Goal: Task Accomplishment & Management: Manage account settings

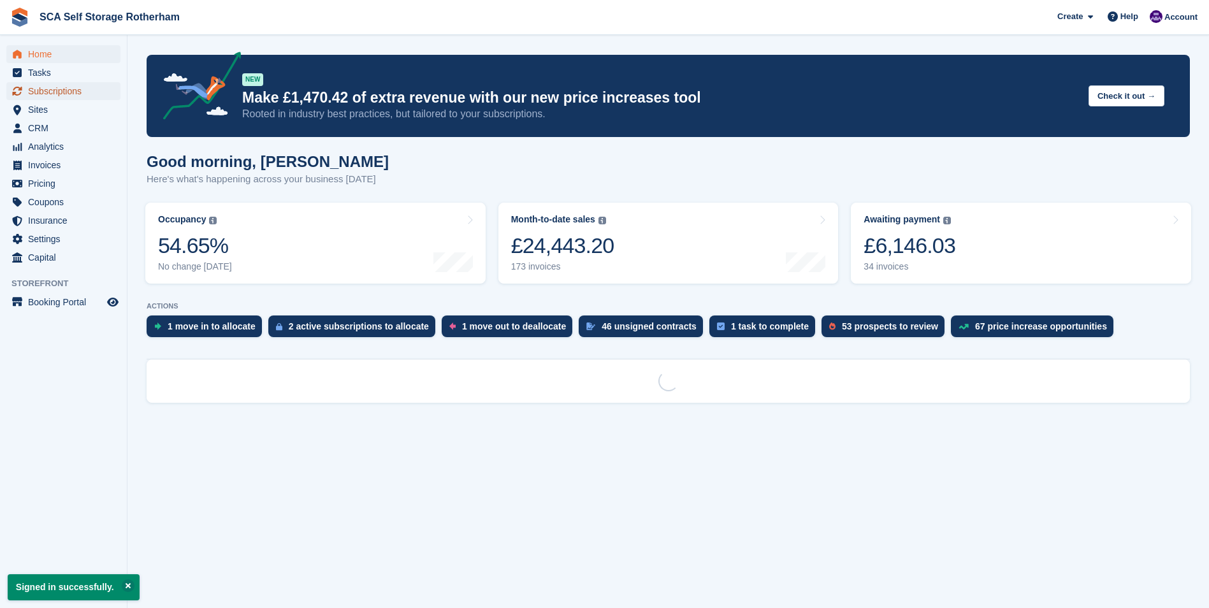
click at [74, 96] on span "Subscriptions" at bounding box center [66, 91] width 77 height 18
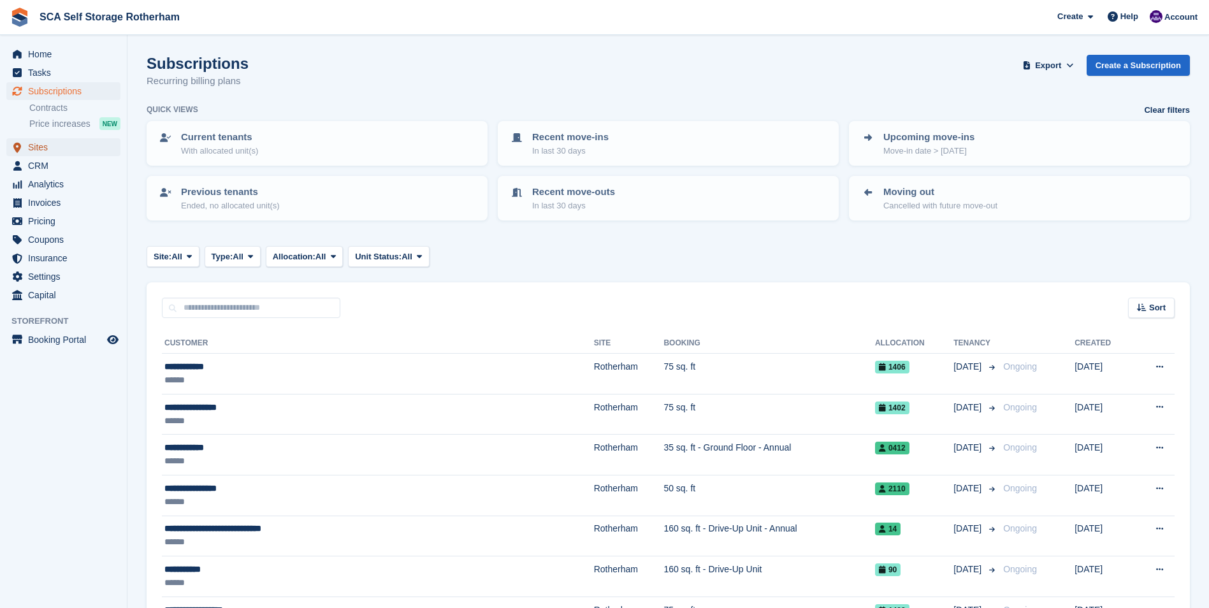
click at [54, 147] on span "Sites" at bounding box center [66, 147] width 77 height 18
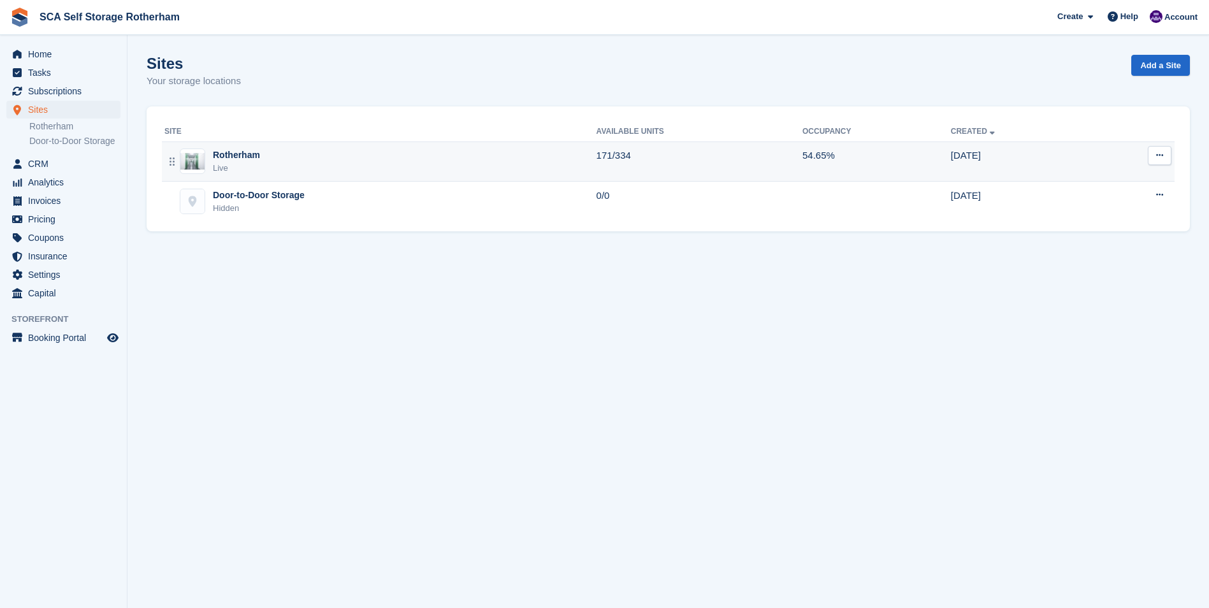
click at [242, 170] on div "Live" at bounding box center [236, 168] width 47 height 13
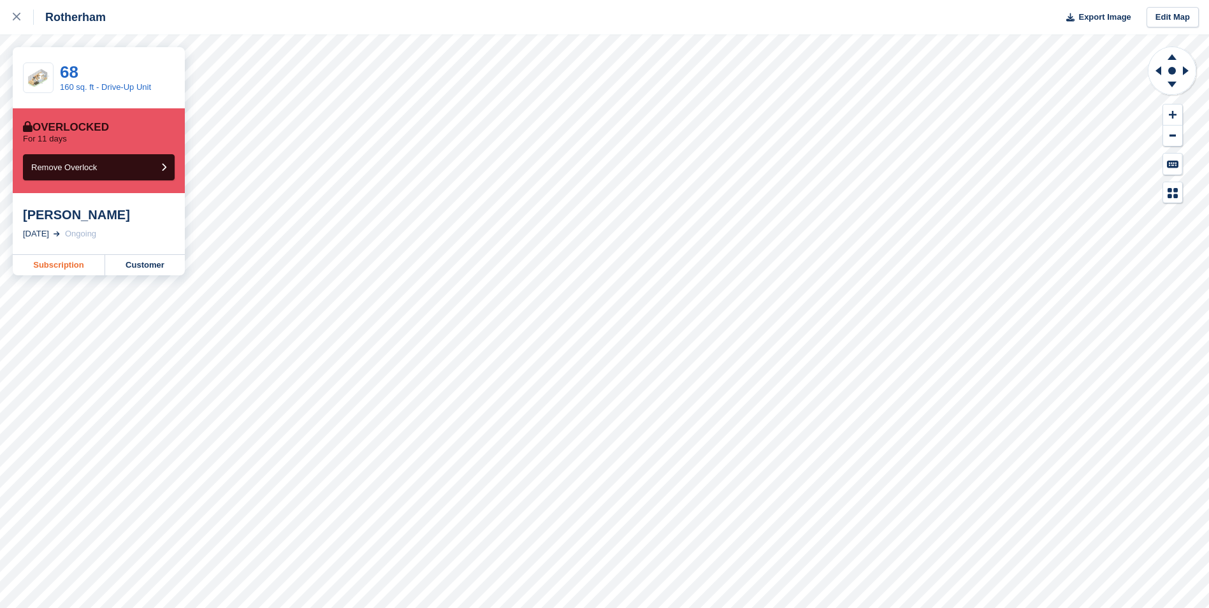
click at [41, 274] on div "Rotherham Export Image Edit Map 68 160 sq. ft - Drive-Up Unit Overlocked For 11…" at bounding box center [604, 304] width 1209 height 608
click at [170, 261] on link "Customer" at bounding box center [145, 265] width 80 height 20
click at [15, 18] on icon at bounding box center [17, 17] width 8 height 8
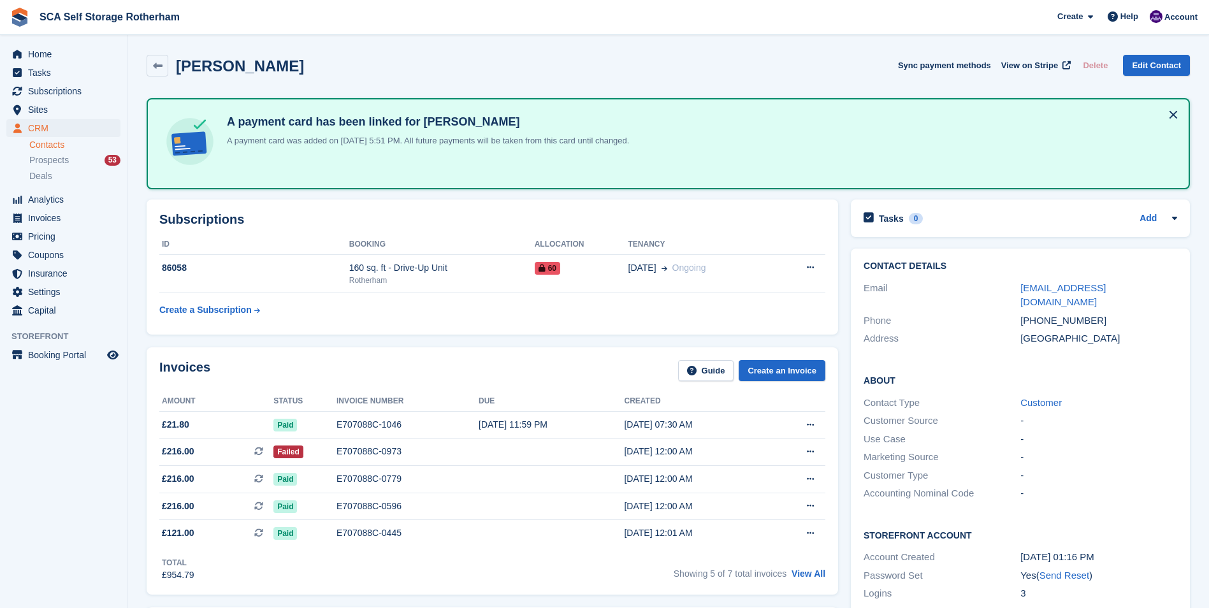
drag, startPoint x: 428, startPoint y: 381, endPoint x: 492, endPoint y: 368, distance: 64.9
click at [492, 368] on div "Invoices Guide Create an Invoice" at bounding box center [492, 374] width 666 height 29
drag, startPoint x: 492, startPoint y: 368, endPoint x: 614, endPoint y: 356, distance: 122.4
click at [613, 356] on div "Invoices Guide Create an Invoice Amount Status Invoice number Due Created £21.8…" at bounding box center [493, 470] width 692 height 247
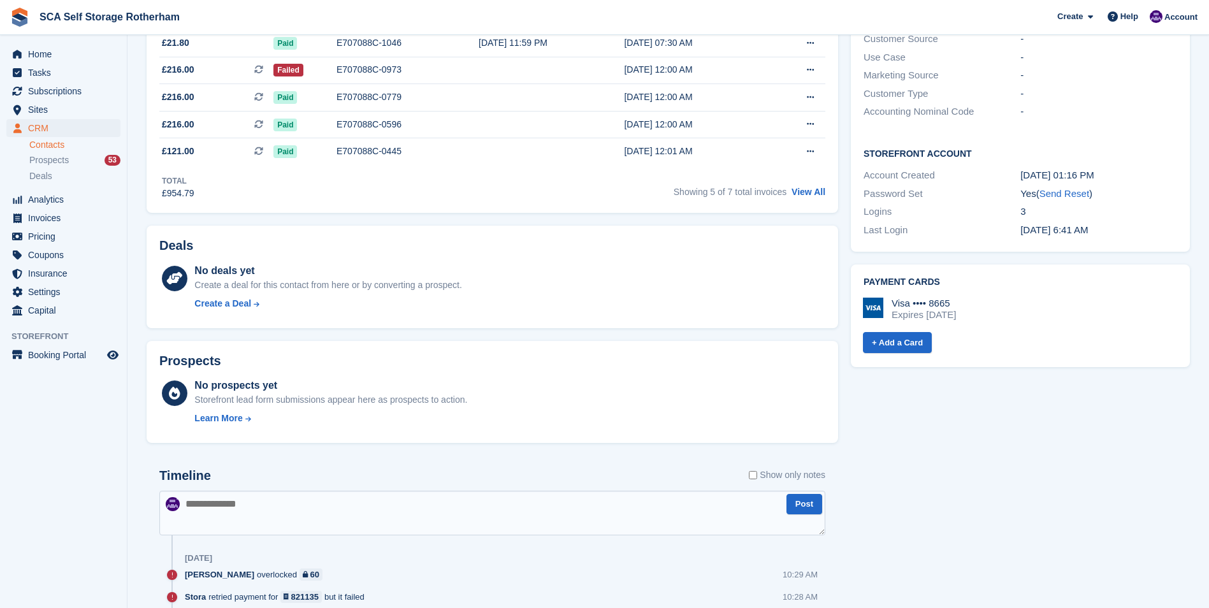
scroll to position [383, 0]
click at [300, 530] on textarea at bounding box center [492, 512] width 666 height 45
click at [208, 505] on textarea "**********" at bounding box center [492, 512] width 666 height 45
type textarea "**********"
click at [600, 494] on textarea "**********" at bounding box center [492, 512] width 666 height 45
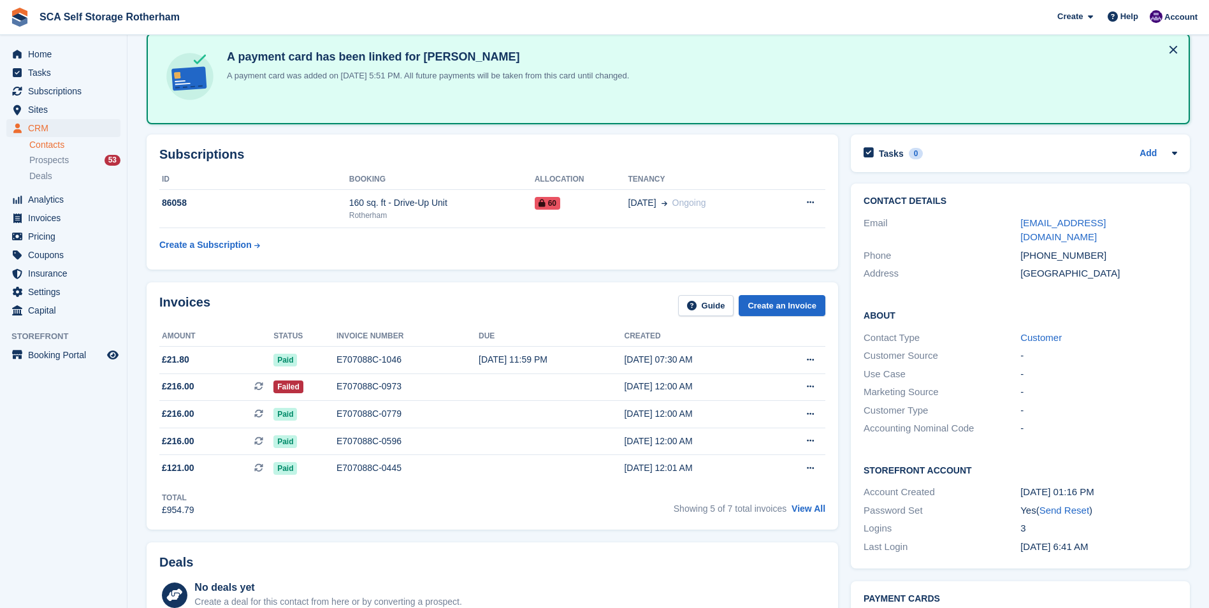
scroll to position [0, 0]
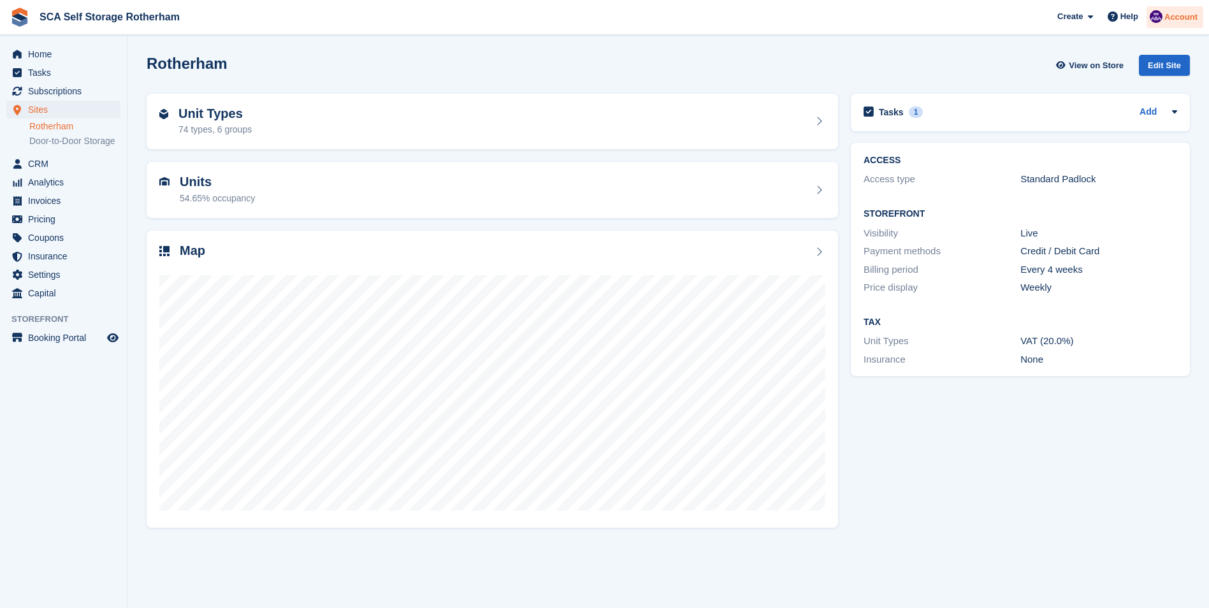
click at [1178, 20] on span "Account" at bounding box center [1181, 17] width 33 height 13
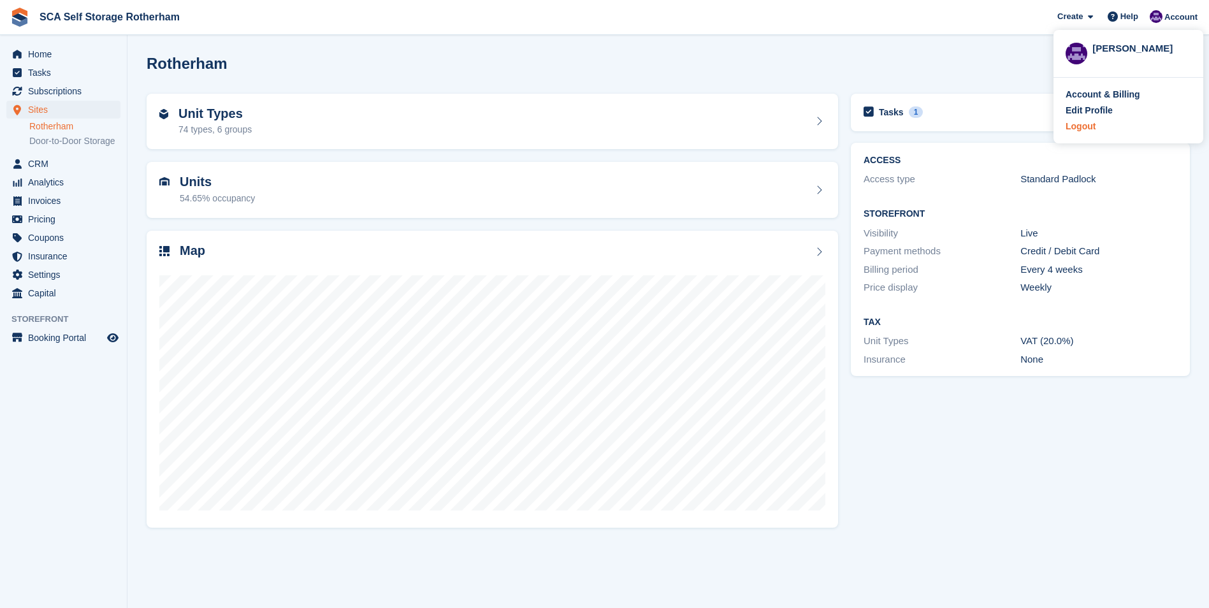
click at [1082, 123] on div "Logout" at bounding box center [1081, 126] width 30 height 13
